Goal: Information Seeking & Learning: Find specific fact

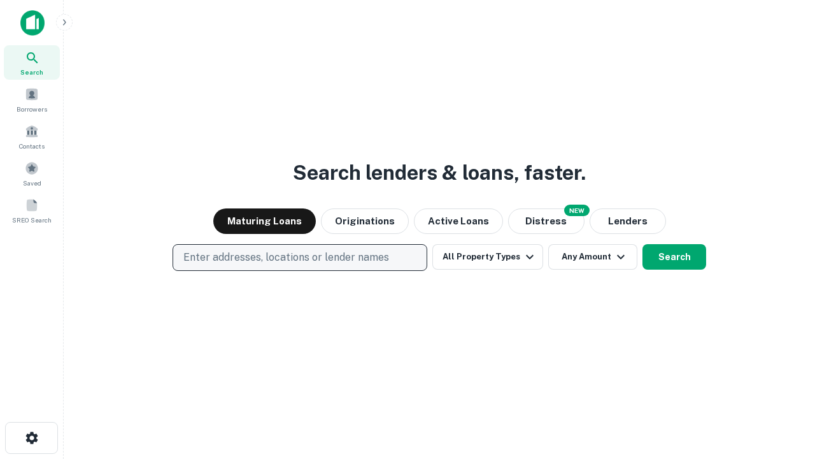
click at [299, 257] on p "Enter addresses, locations or lender names" at bounding box center [286, 257] width 206 height 15
type input "**********"
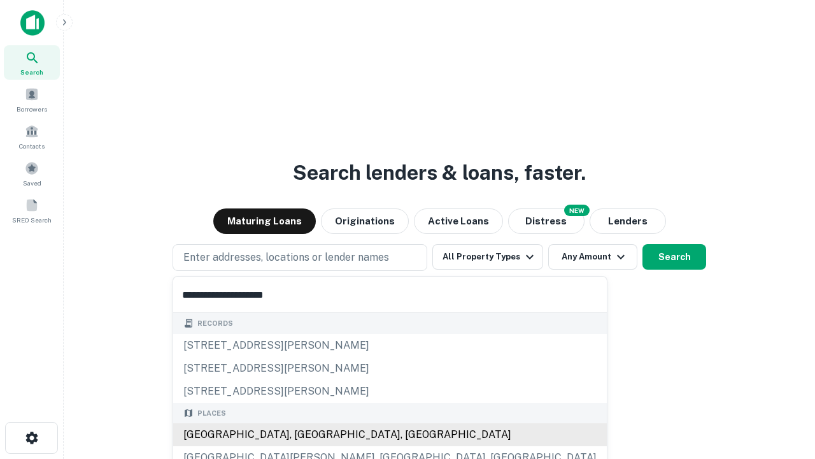
click at [305, 434] on div "[GEOGRAPHIC_DATA], [GEOGRAPHIC_DATA], [GEOGRAPHIC_DATA]" at bounding box center [390, 434] width 434 height 23
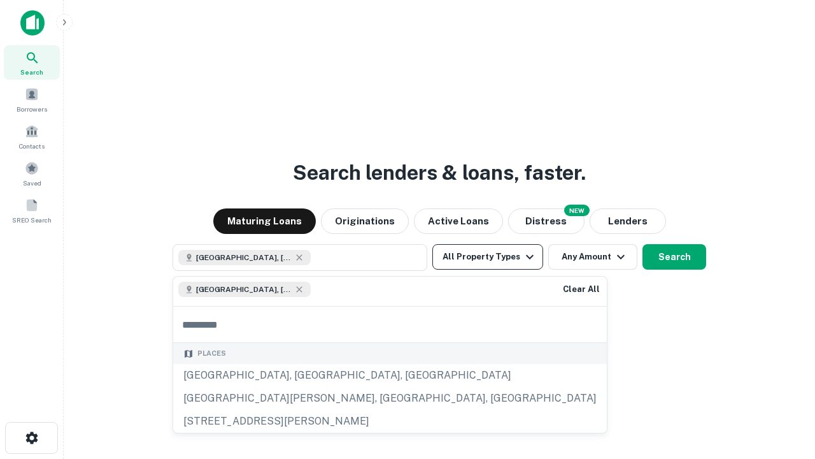
click at [488, 257] on button "All Property Types" at bounding box center [488, 256] width 111 height 25
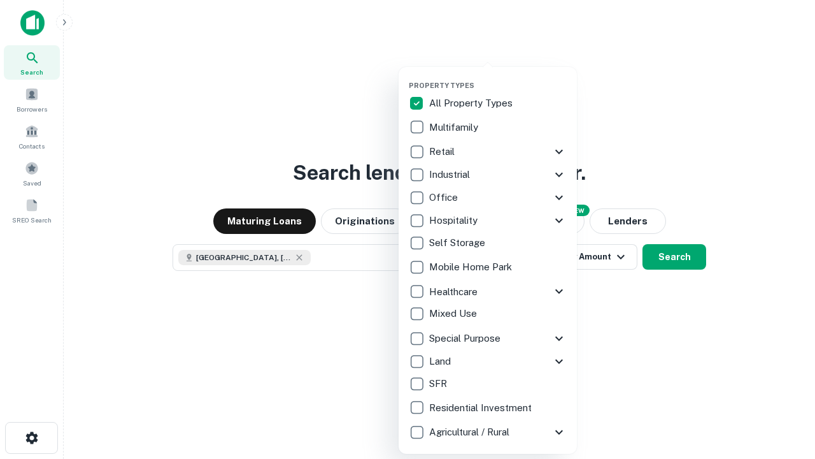
click at [498, 77] on button "button" at bounding box center [498, 77] width 178 height 1
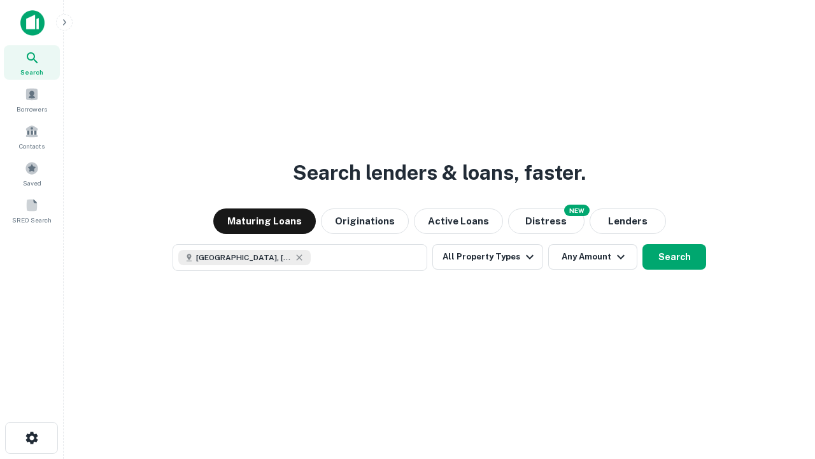
scroll to position [20, 0]
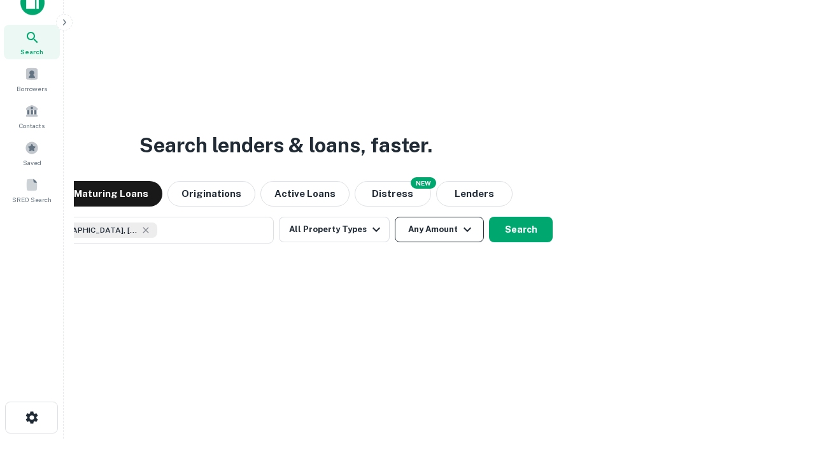
click at [395, 217] on button "Any Amount" at bounding box center [439, 229] width 89 height 25
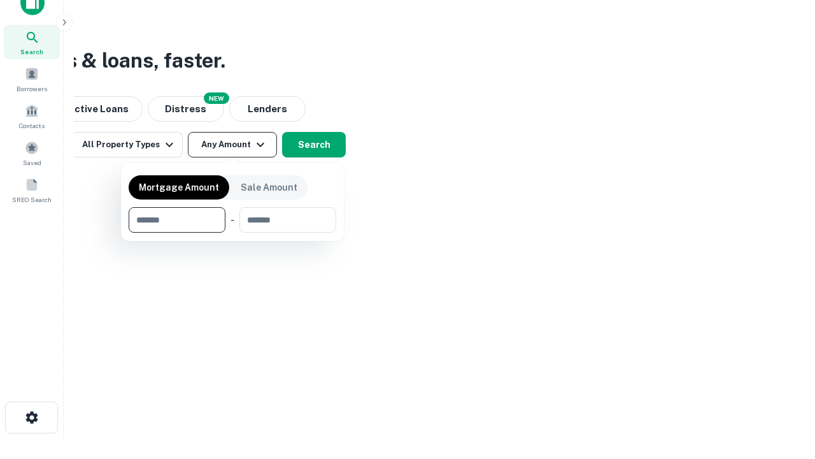
type input "*******"
click at [233, 233] on button "button" at bounding box center [233, 233] width 208 height 1
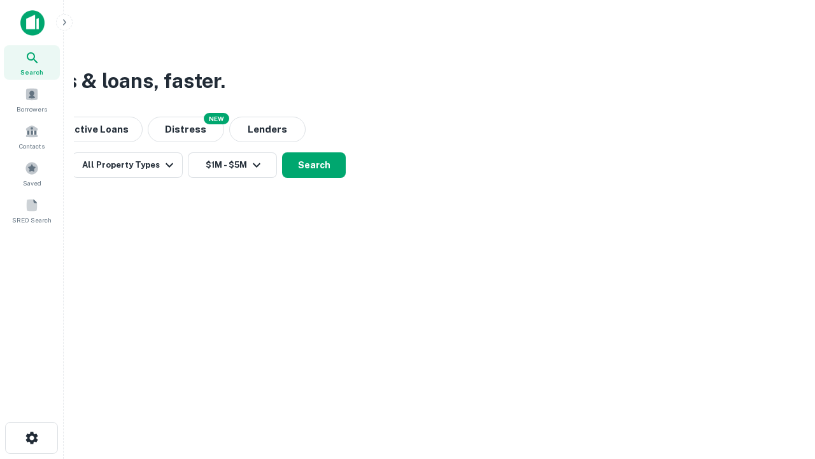
scroll to position [0, 0]
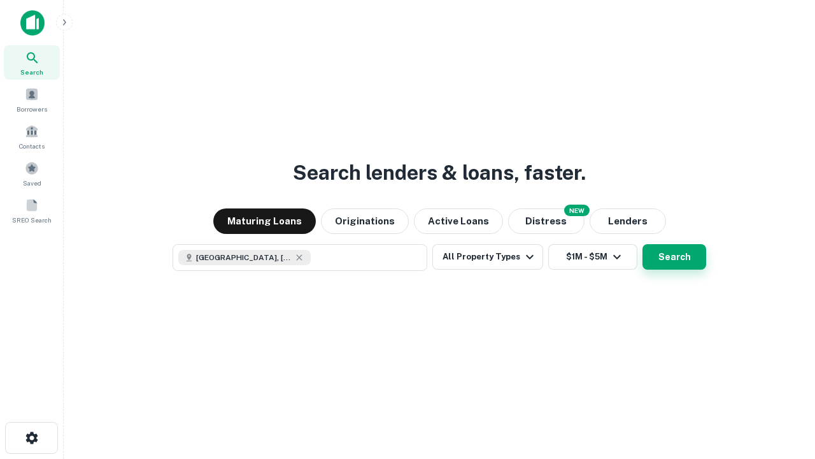
click at [643, 244] on button "Search" at bounding box center [675, 256] width 64 height 25
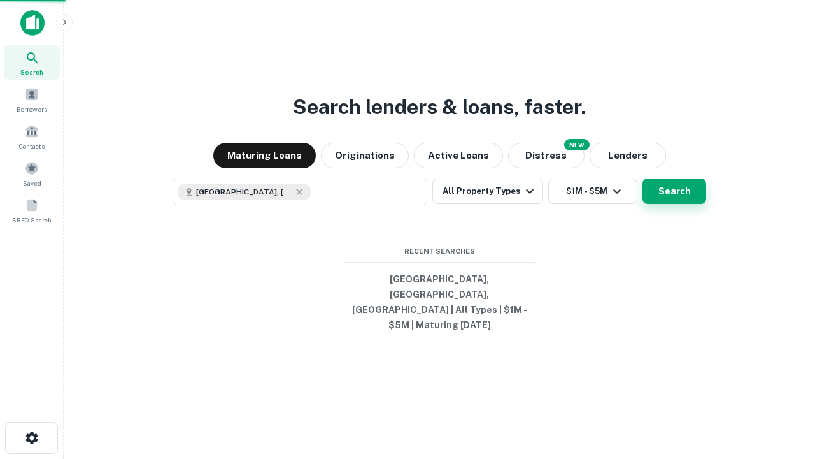
scroll to position [20, 0]
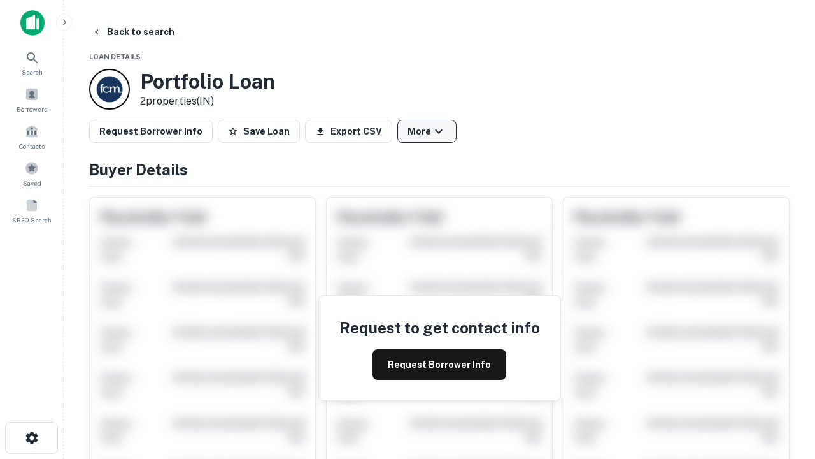
click at [427, 131] on button "More" at bounding box center [427, 131] width 59 height 23
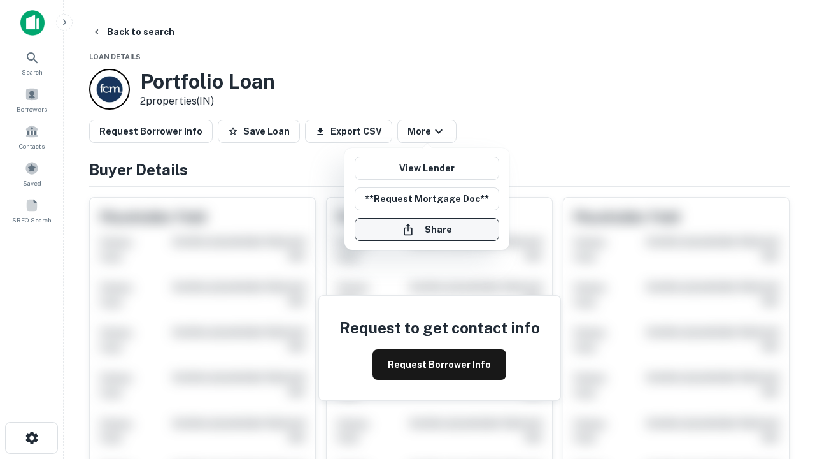
click at [427, 229] on button "Share" at bounding box center [427, 229] width 145 height 23
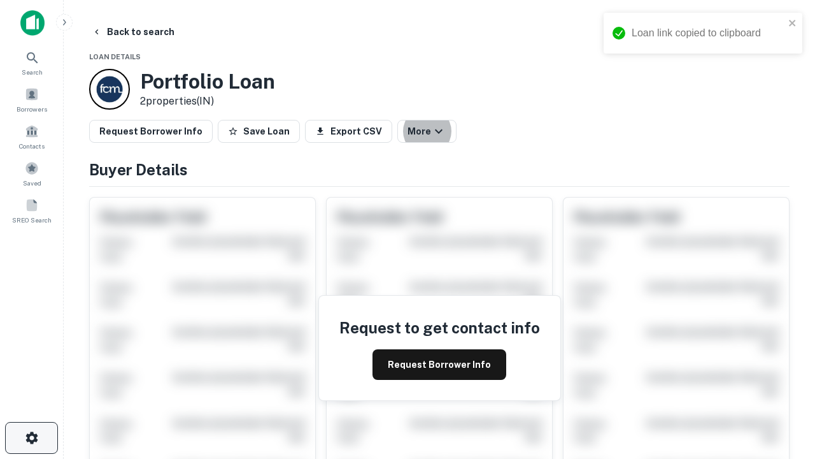
click at [31, 438] on icon "button" at bounding box center [31, 437] width 15 height 15
